Goal: Navigation & Orientation: Find specific page/section

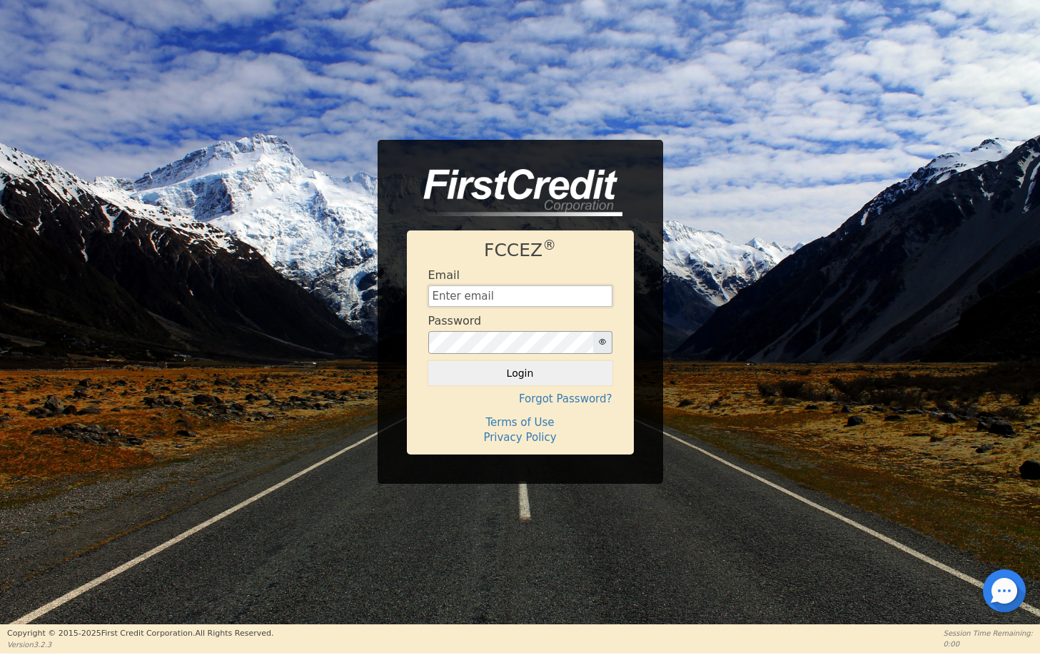
click at [554, 291] on input "text" at bounding box center [520, 295] width 184 height 21
type input "[PERSON_NAME][EMAIL_ADDRESS][DOMAIN_NAME]"
click at [541, 377] on button "Login" at bounding box center [520, 373] width 184 height 24
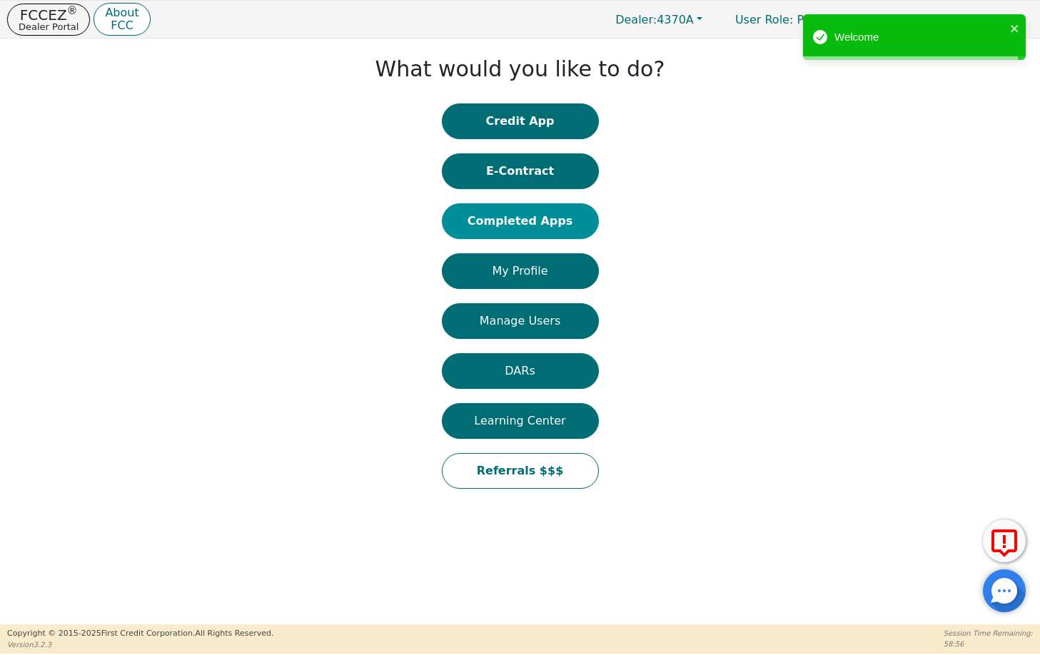
click at [530, 220] on button "Completed Apps" at bounding box center [520, 221] width 157 height 36
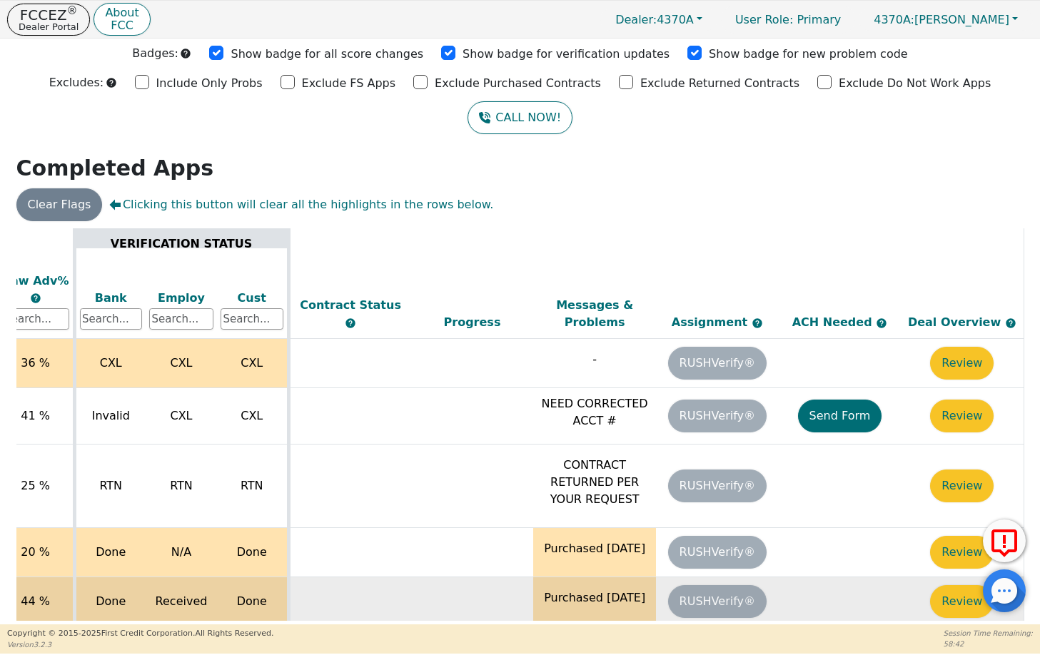
scroll to position [13, 557]
click at [955, 585] on button "Review" at bounding box center [962, 601] width 64 height 33
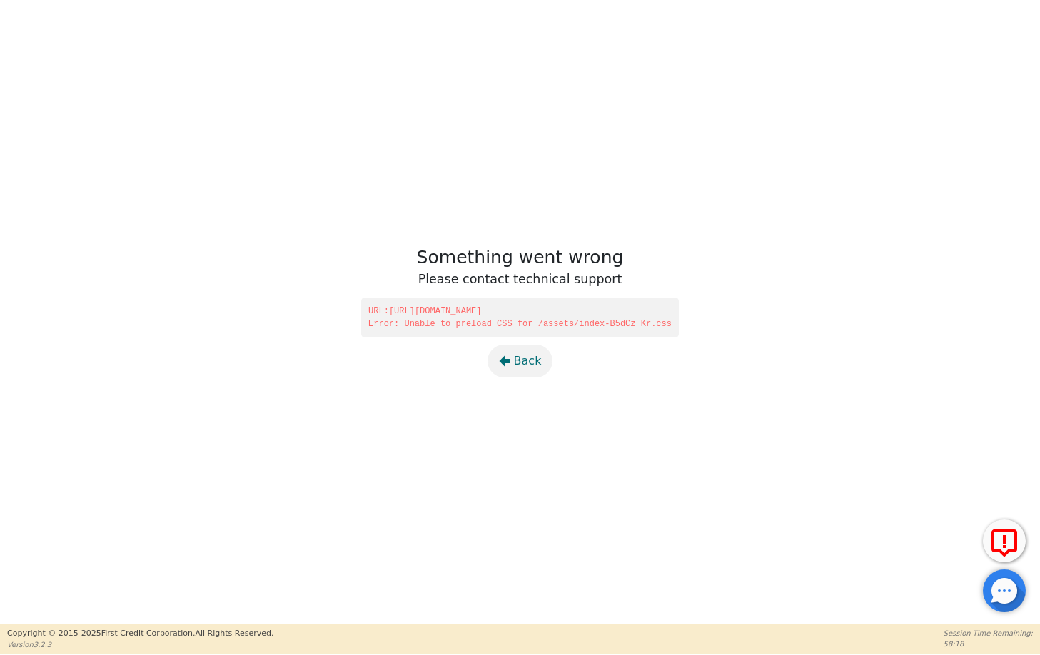
click at [513, 366] on button "Back" at bounding box center [520, 361] width 66 height 33
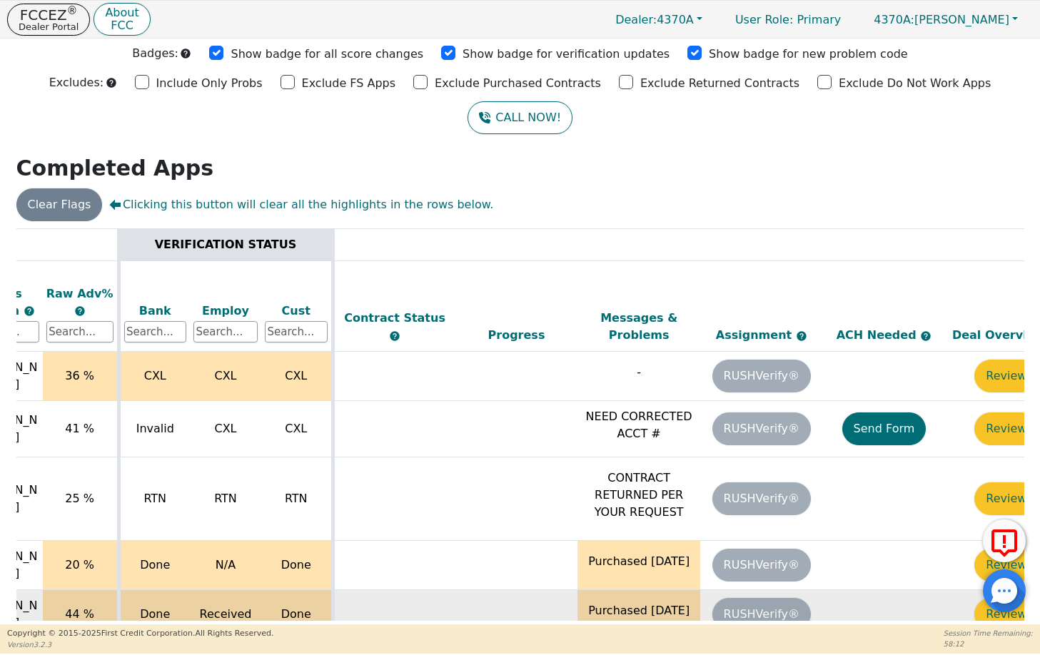
scroll to position [0, 557]
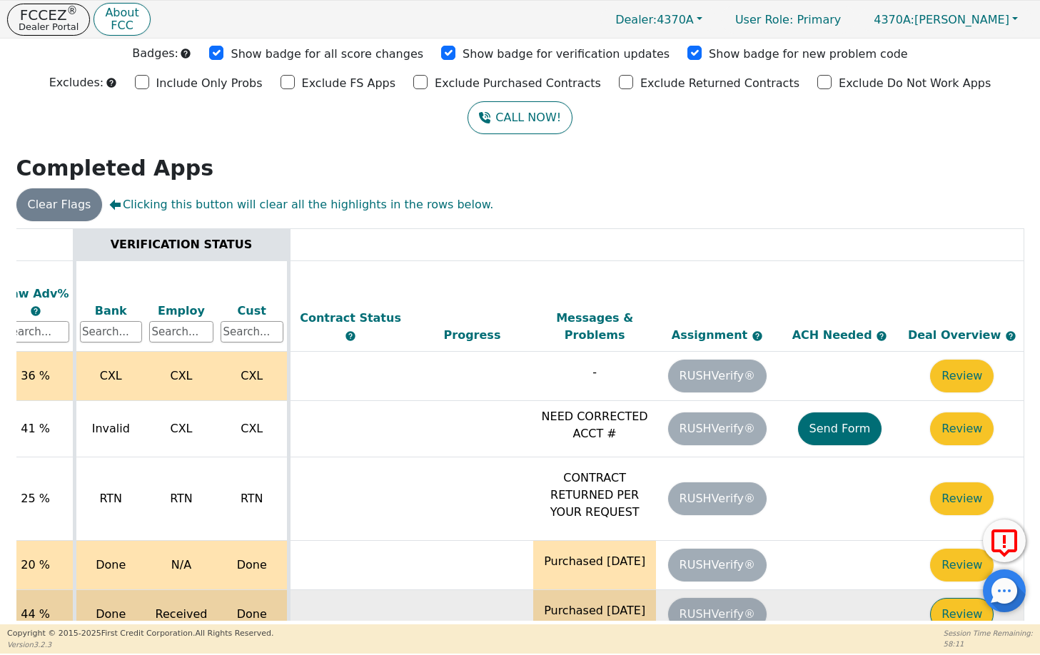
click at [960, 598] on button "Review" at bounding box center [962, 614] width 64 height 33
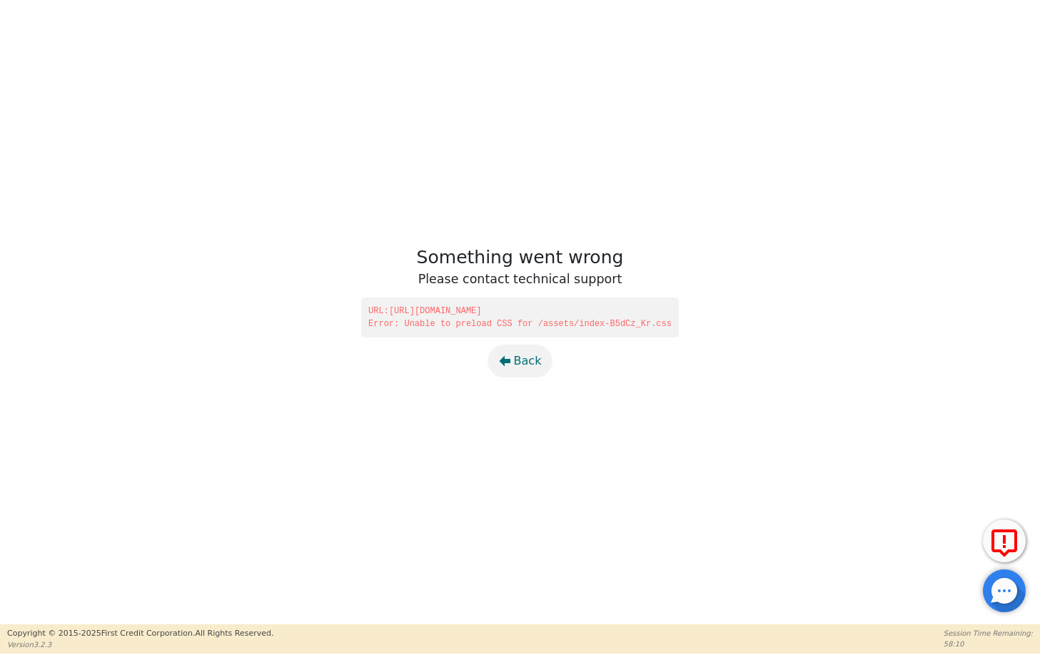
click at [514, 359] on span "Back" at bounding box center [528, 360] width 28 height 17
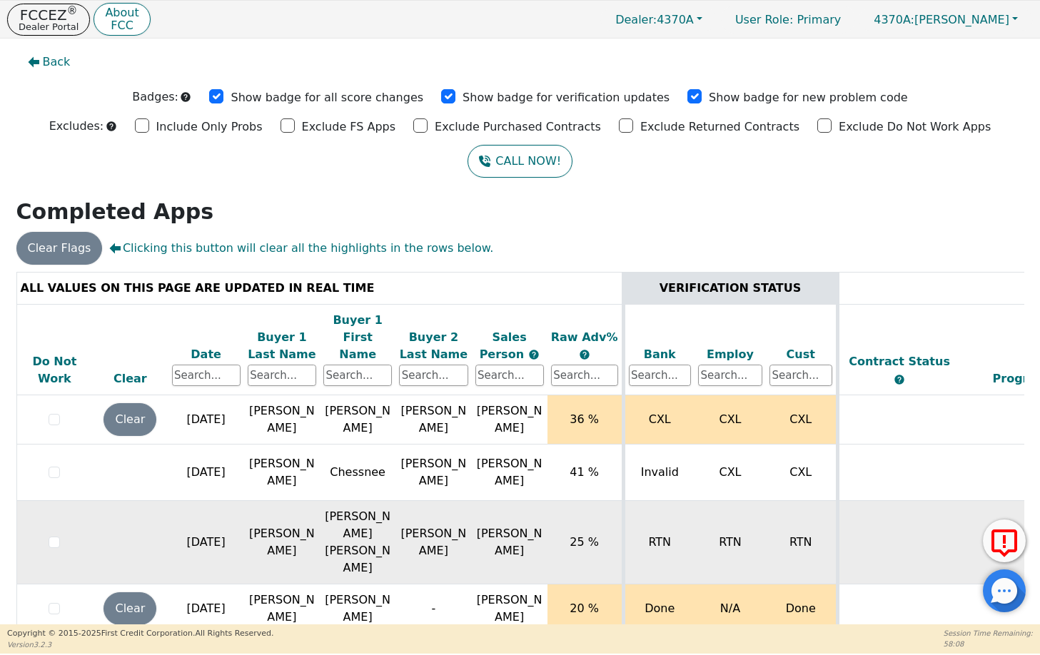
scroll to position [13, 0]
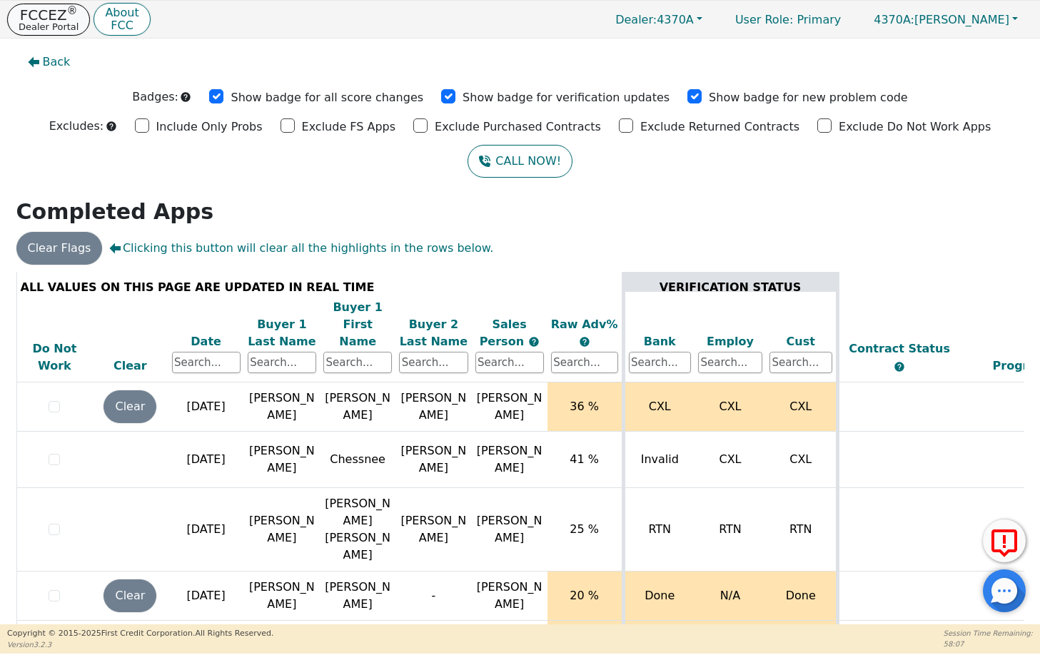
click at [38, 25] on p "Dealer Portal" at bounding box center [49, 26] width 60 height 9
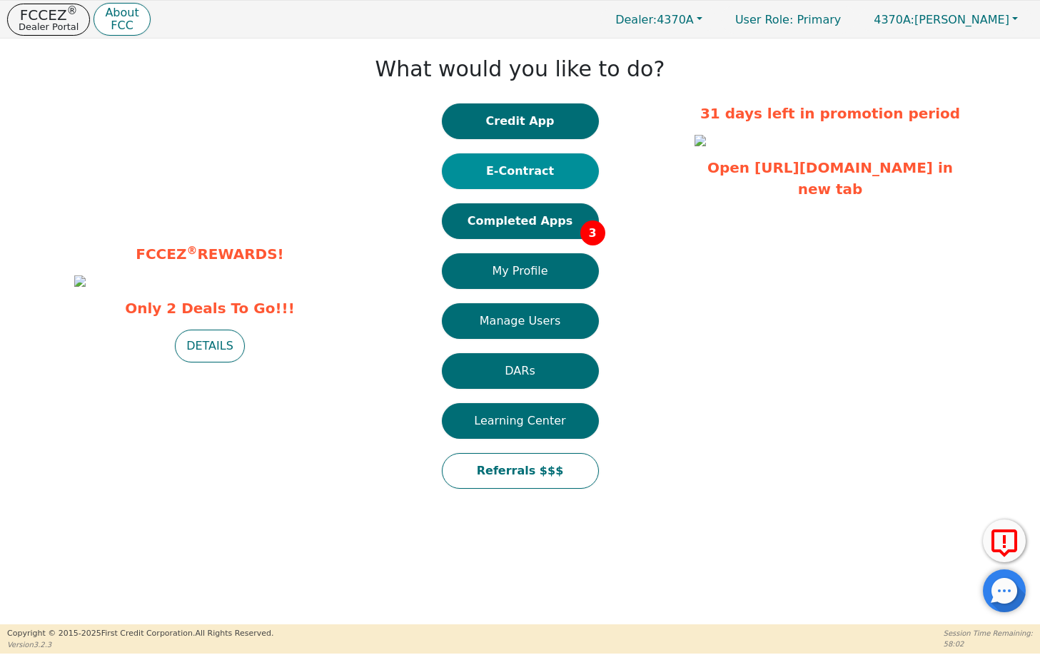
click at [497, 177] on button "E-Contract" at bounding box center [520, 171] width 157 height 36
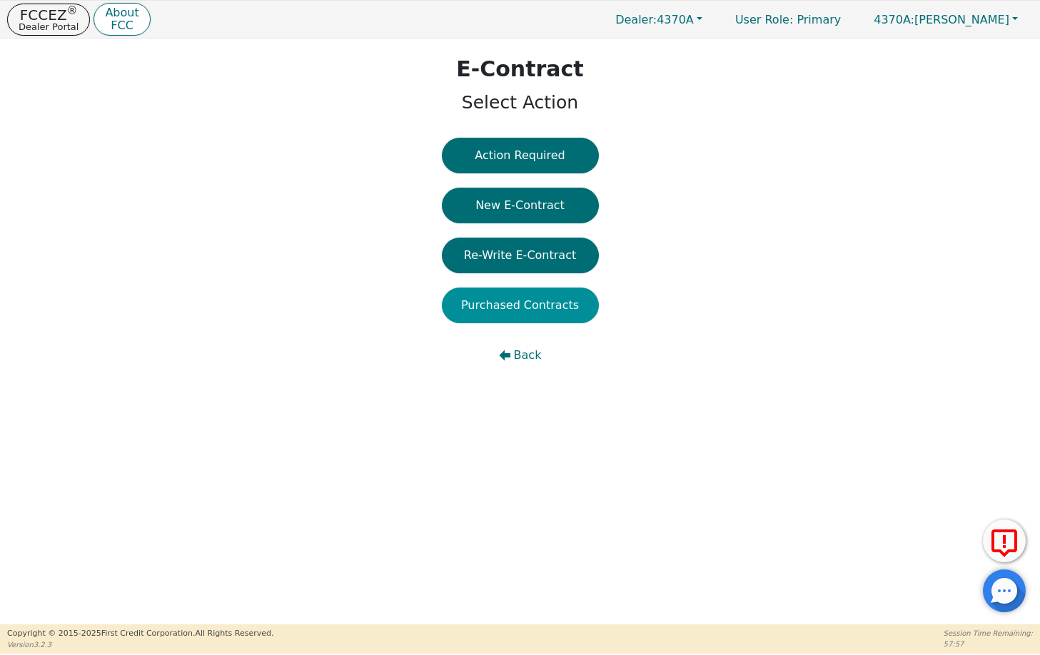
click at [521, 300] on button "Purchased Contracts" at bounding box center [520, 306] width 157 height 36
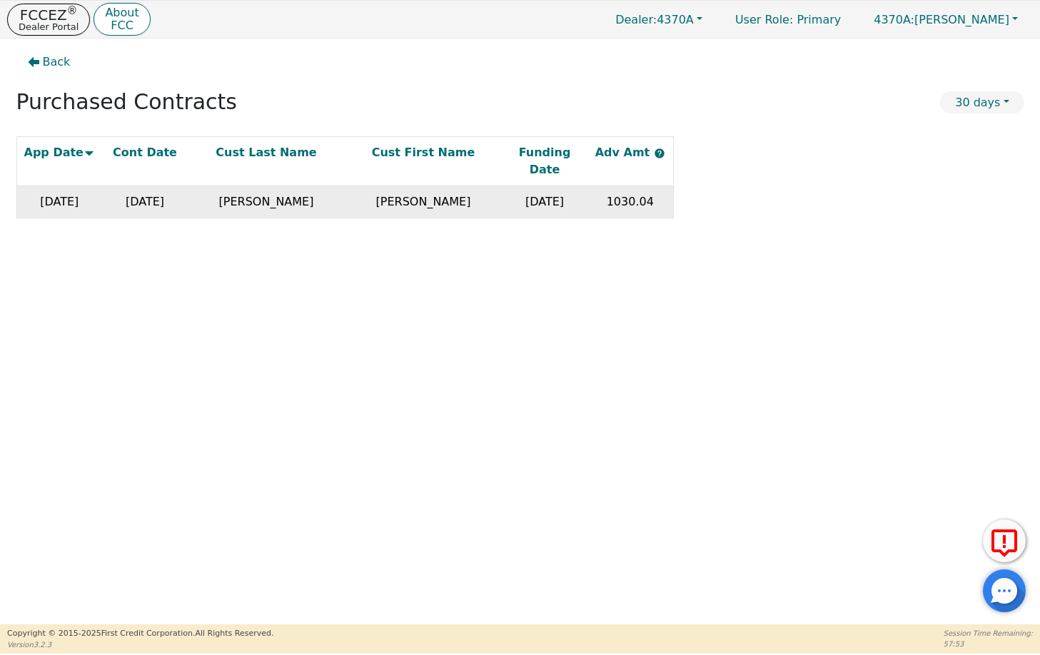
click at [166, 186] on td "[DATE]" at bounding box center [145, 202] width 86 height 32
click at [315, 190] on td "[PERSON_NAME]" at bounding box center [266, 202] width 157 height 32
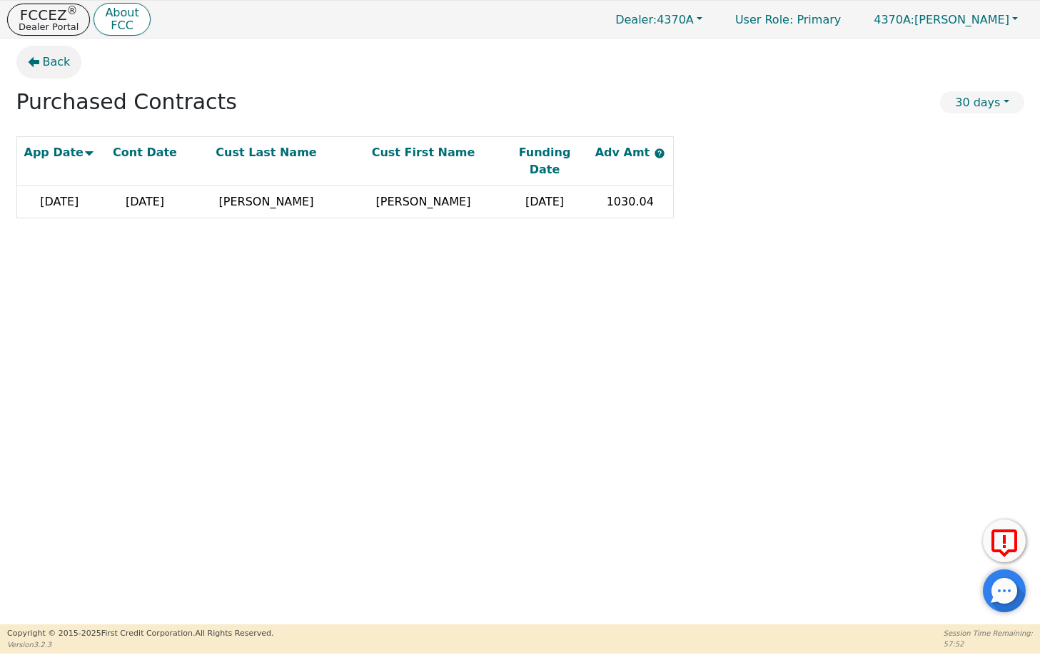
click at [34, 69] on button "Back" at bounding box center [49, 62] width 66 height 33
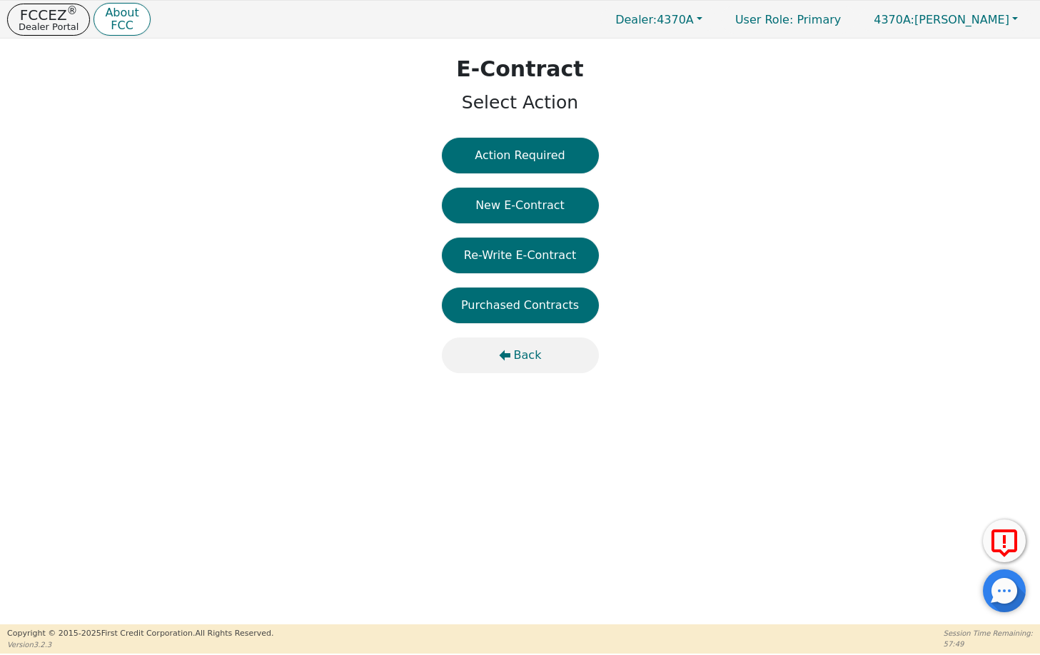
click at [518, 352] on span "Back" at bounding box center [528, 355] width 28 height 17
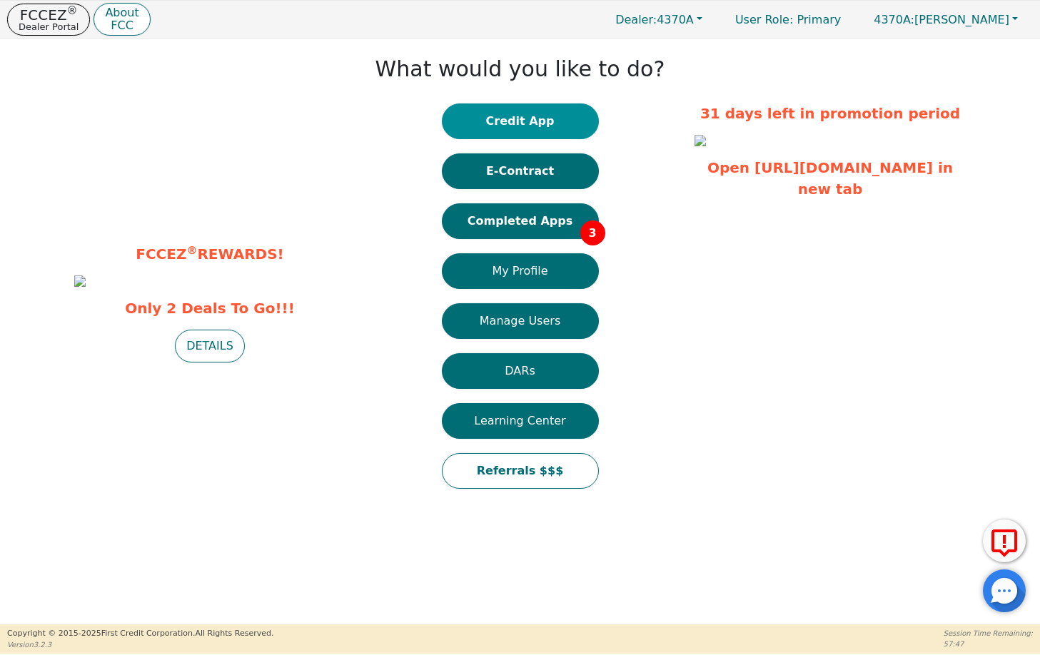
click at [523, 115] on button "Credit App" at bounding box center [520, 121] width 157 height 36
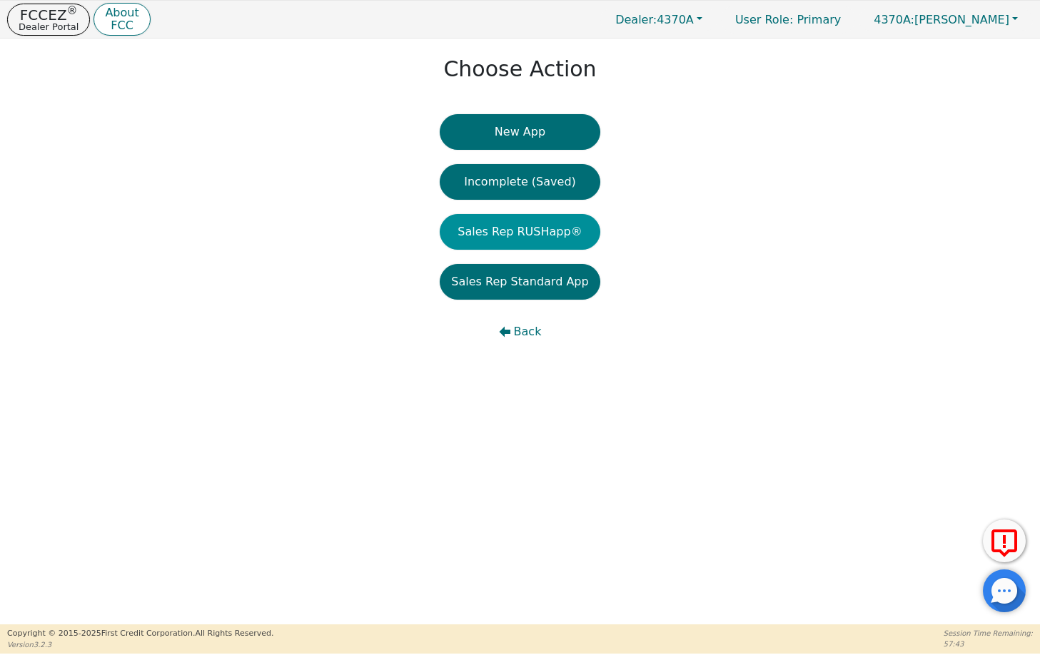
click at [500, 236] on button "Sales Rep RUSHapp®" at bounding box center [520, 232] width 160 height 36
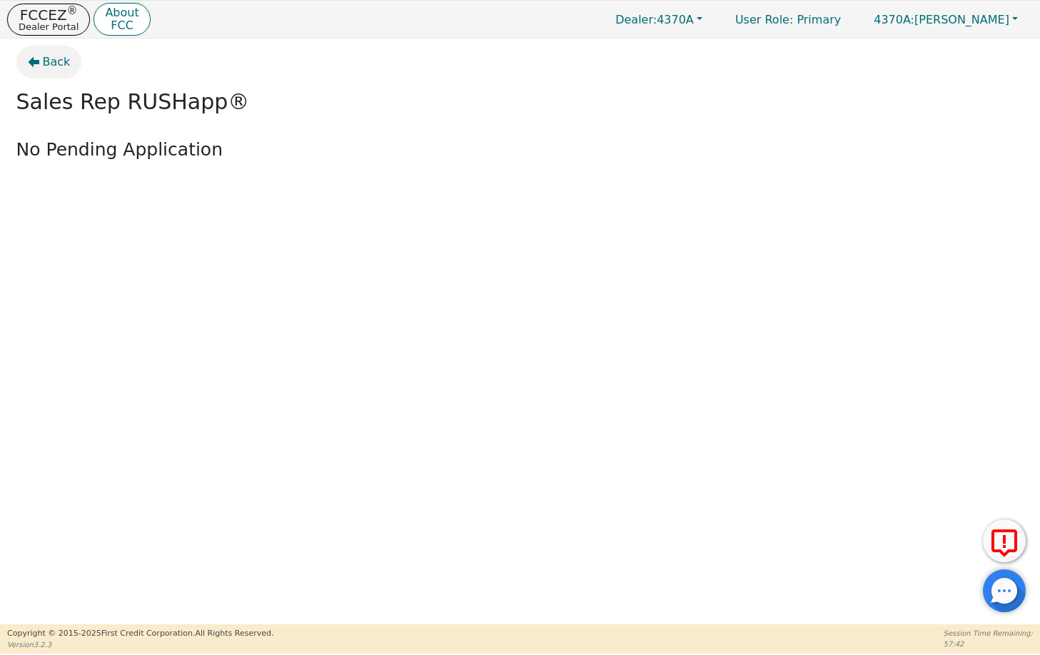
click at [49, 64] on span "Back" at bounding box center [57, 62] width 28 height 17
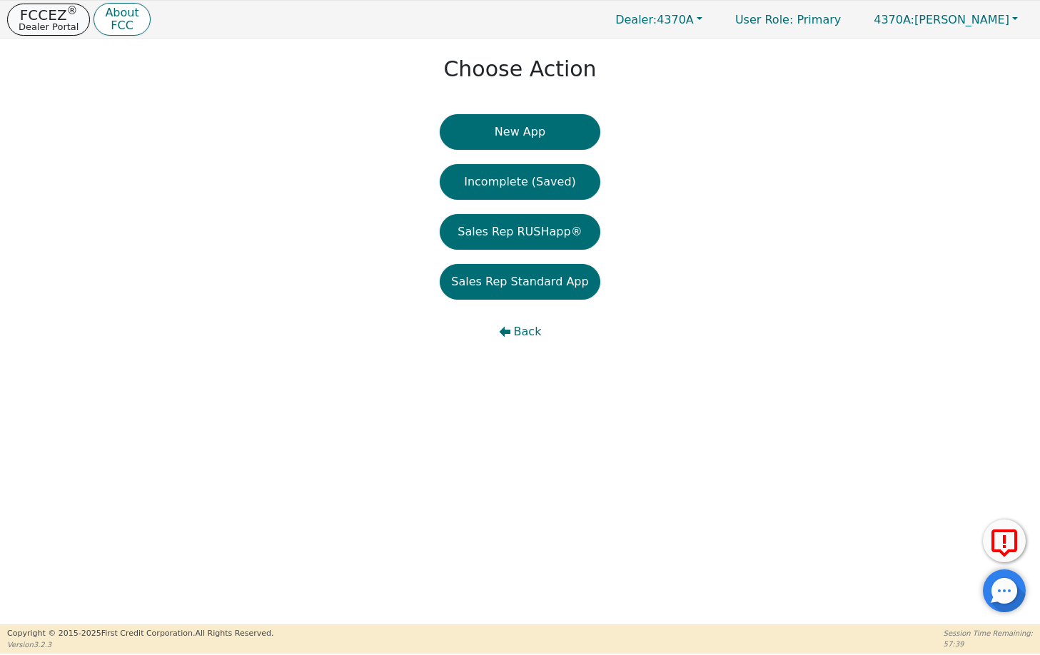
click at [51, 29] on p "Dealer Portal" at bounding box center [49, 26] width 60 height 9
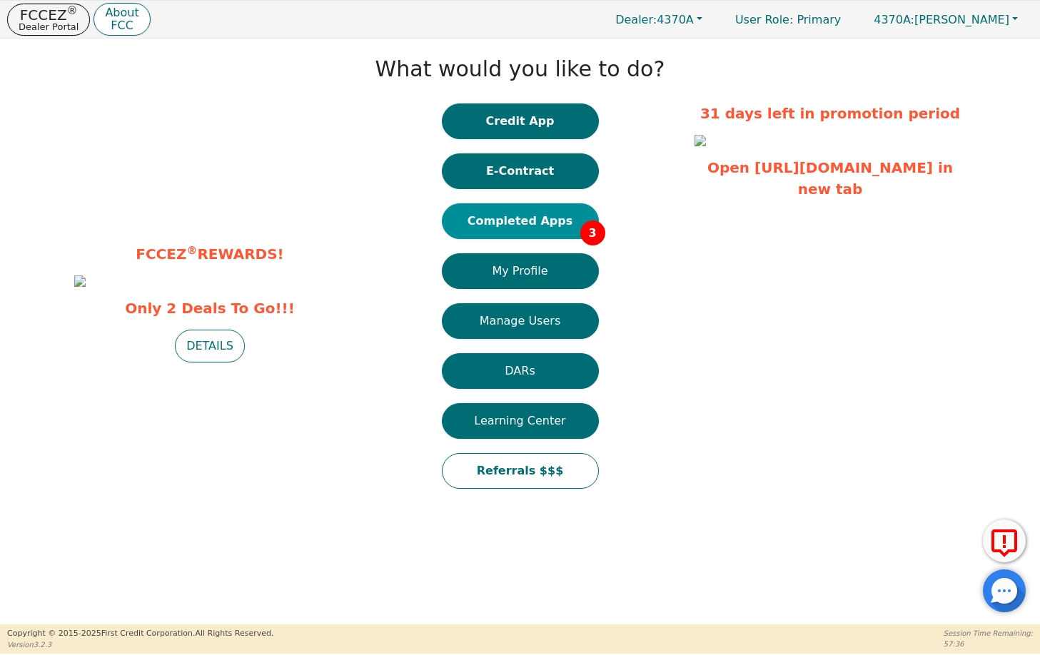
click at [513, 222] on button "Completed Apps 3" at bounding box center [520, 221] width 157 height 36
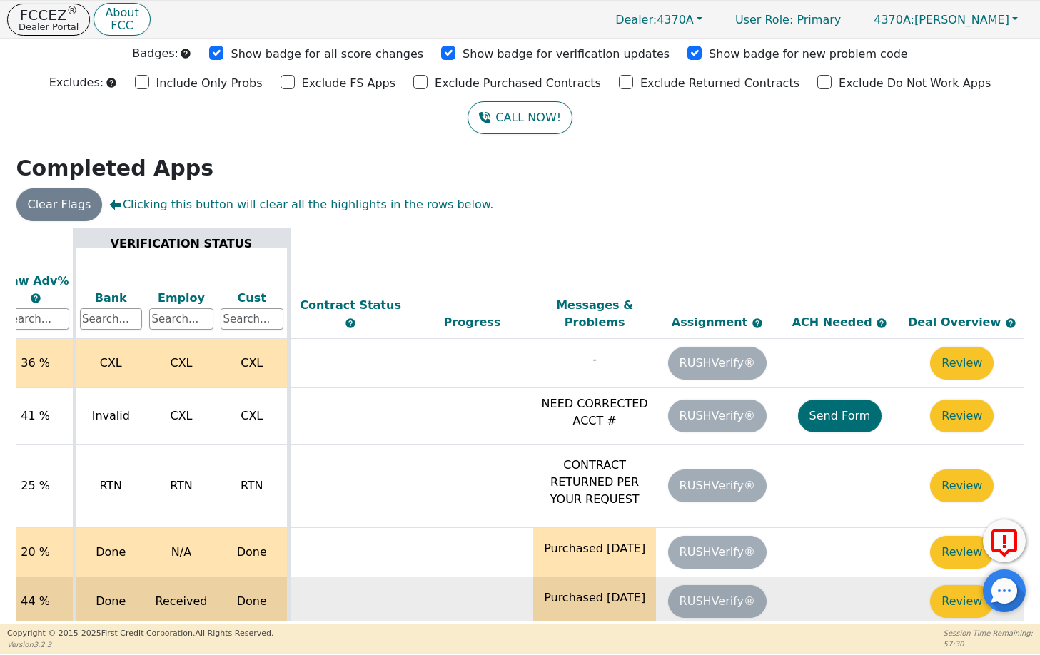
scroll to position [13, 557]
click at [950, 585] on button "Review" at bounding box center [962, 601] width 64 height 33
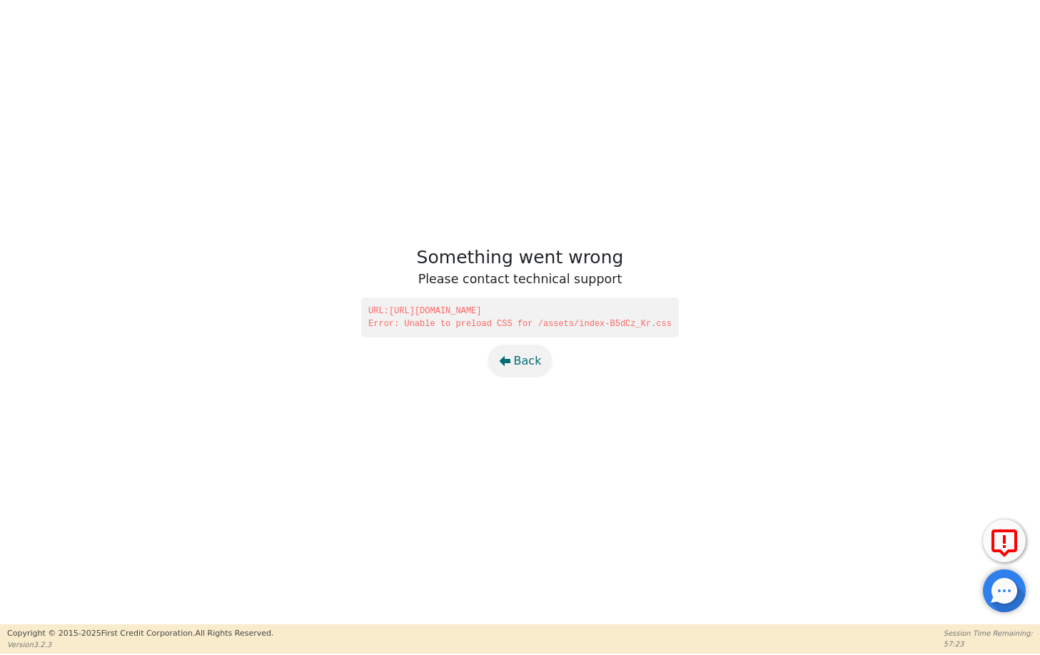
click at [527, 364] on span "Back" at bounding box center [528, 360] width 28 height 17
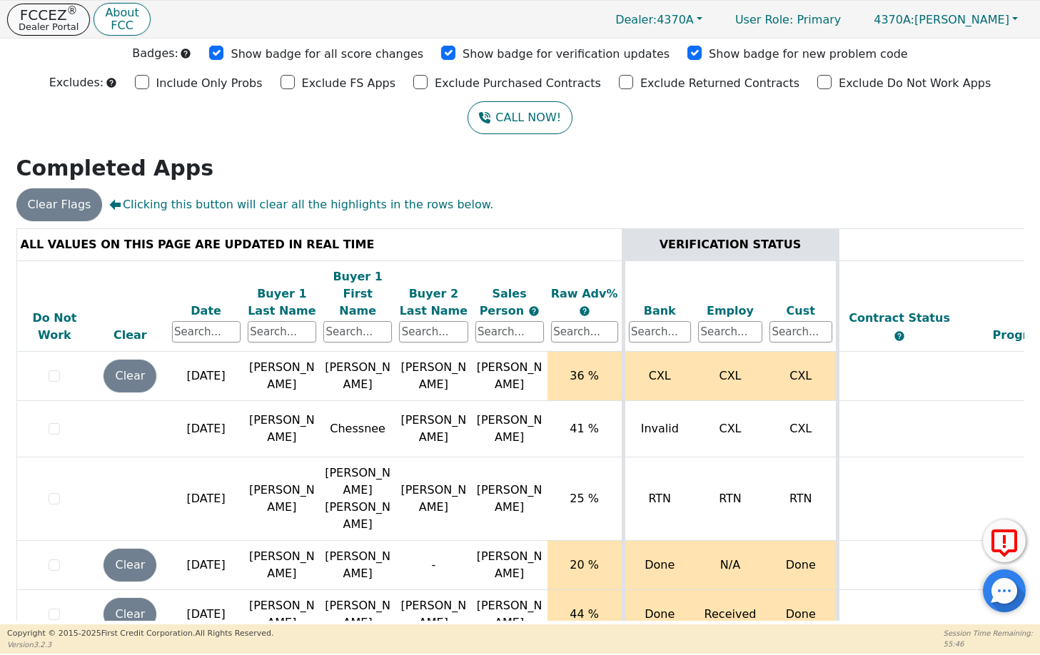
click at [51, 26] on p "Dealer Portal" at bounding box center [49, 26] width 60 height 9
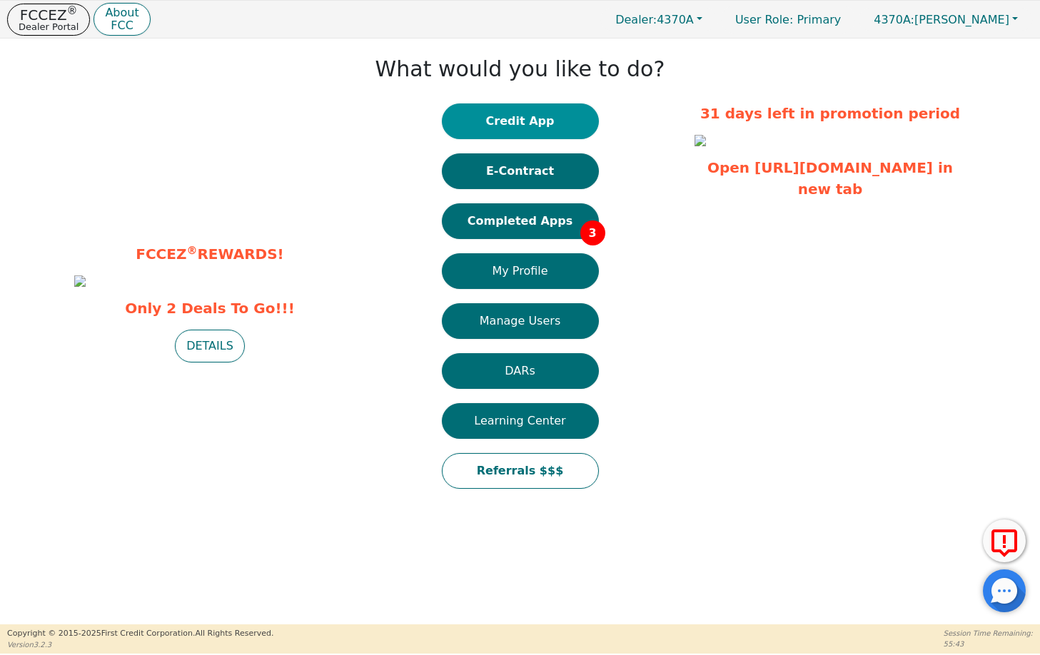
click at [521, 123] on button "Credit App" at bounding box center [520, 121] width 157 height 36
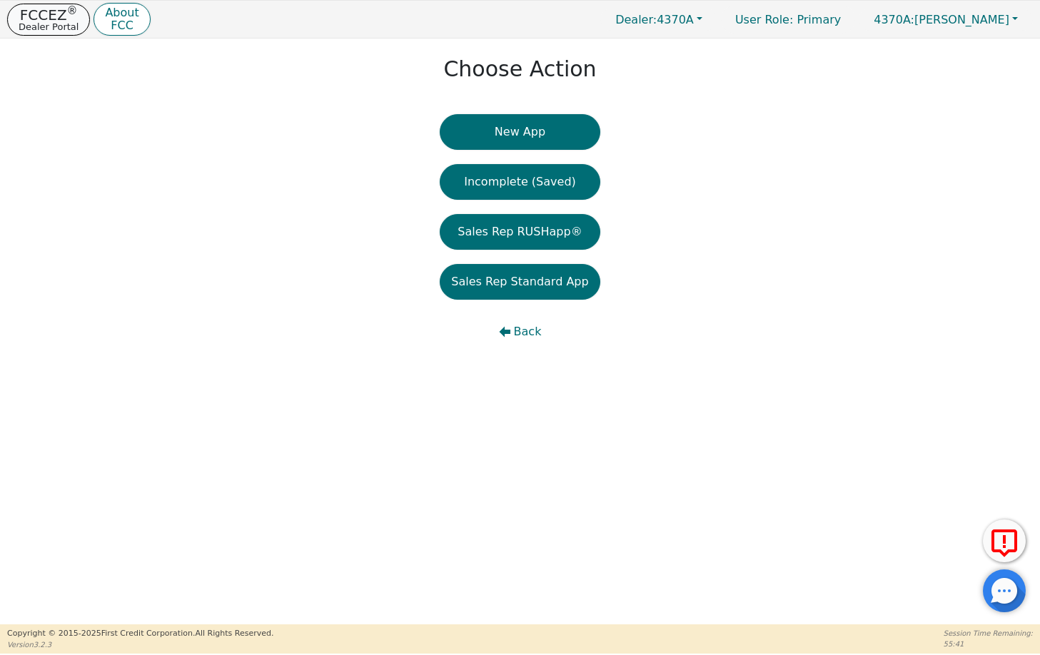
click at [56, 29] on p "Dealer Portal" at bounding box center [49, 26] width 60 height 9
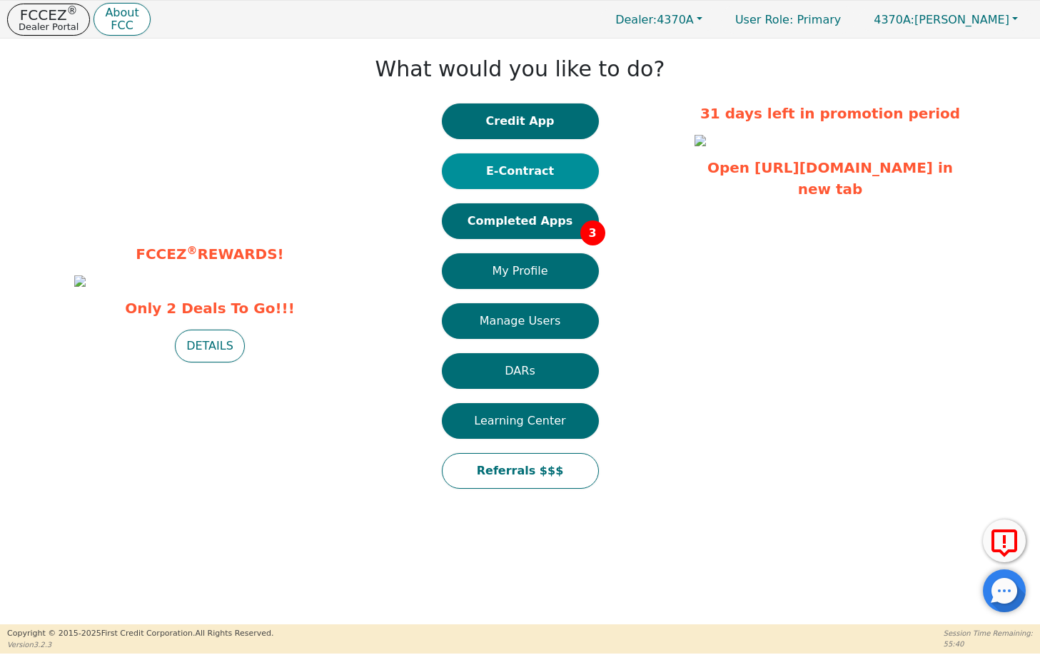
click at [553, 163] on button "E-Contract" at bounding box center [520, 171] width 157 height 36
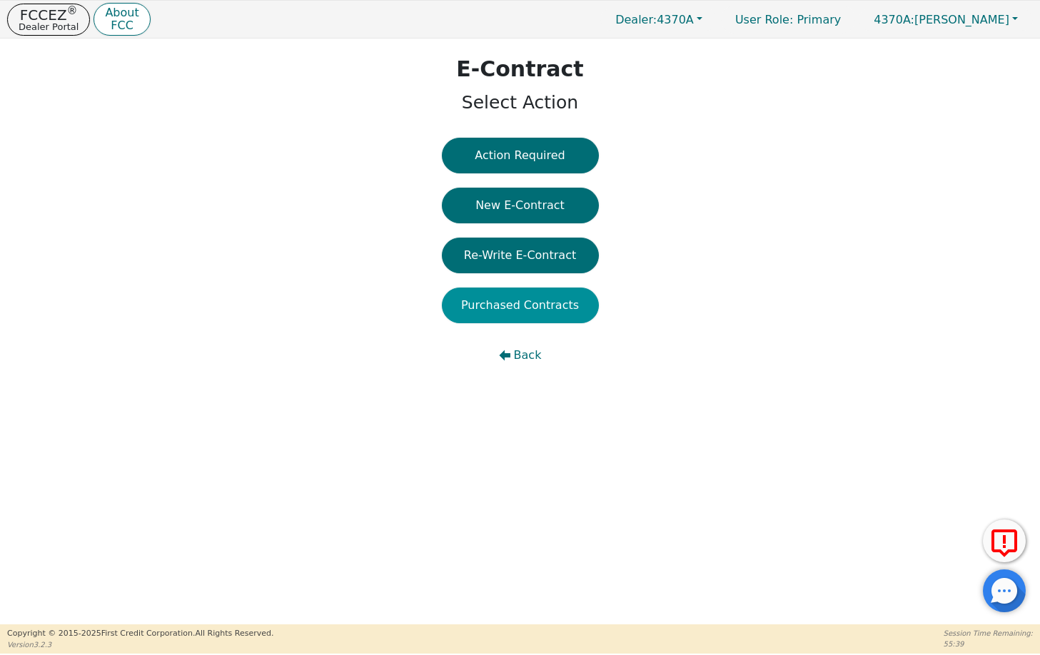
click at [504, 308] on button "Purchased Contracts" at bounding box center [520, 306] width 157 height 36
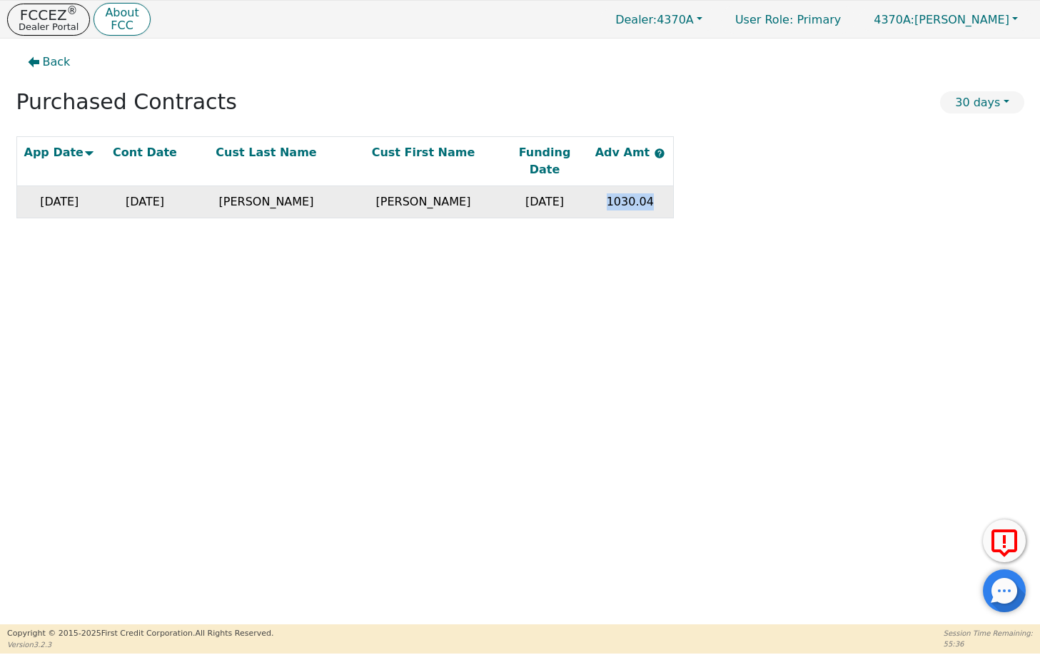
drag, startPoint x: 661, startPoint y: 184, endPoint x: 607, endPoint y: 183, distance: 54.9
click at [607, 186] on td "1030.04" at bounding box center [630, 202] width 86 height 32
copy td "1030.04"
